Goal: Communication & Community: Answer question/provide support

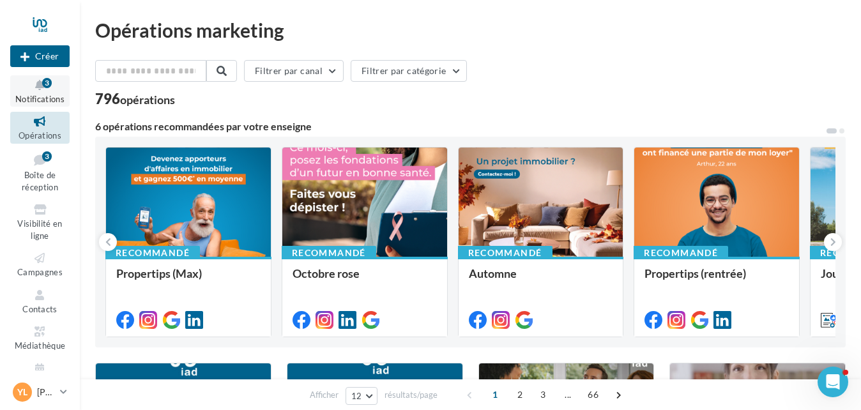
click at [35, 98] on span "Notifications" at bounding box center [39, 99] width 49 height 10
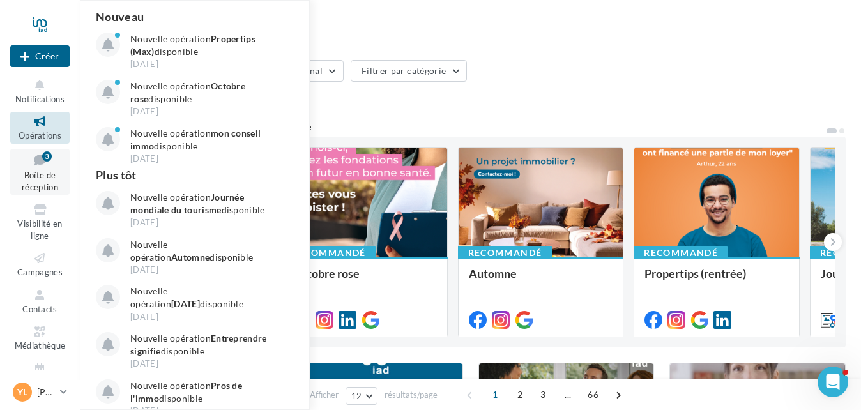
click at [38, 178] on span "Boîte de réception" at bounding box center [40, 181] width 36 height 22
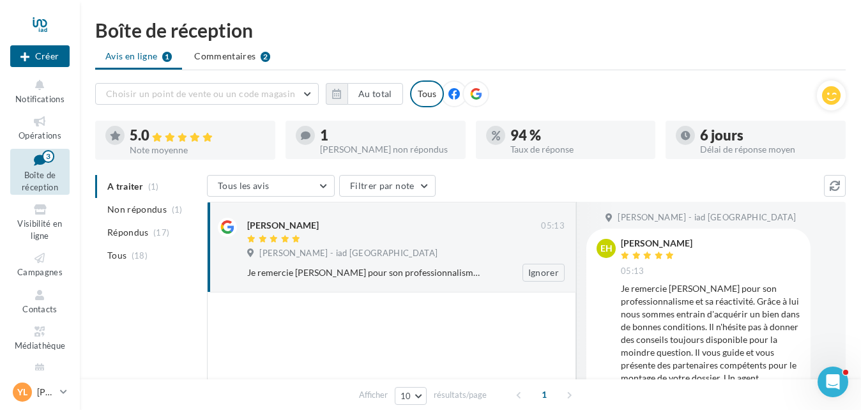
click at [456, 275] on div "Je remercie Yoan pour son professionnalisme et sa réactivité. Grâce à lui nous …" at bounding box center [364, 272] width 234 height 13
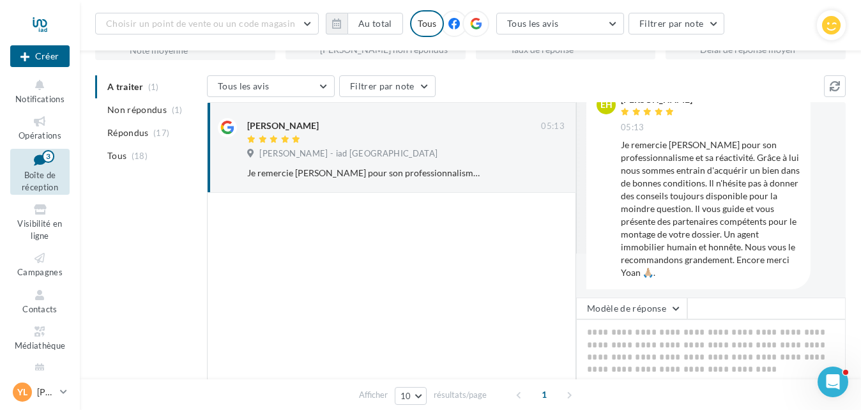
scroll to position [45, 0]
